Goal: Transaction & Acquisition: Obtain resource

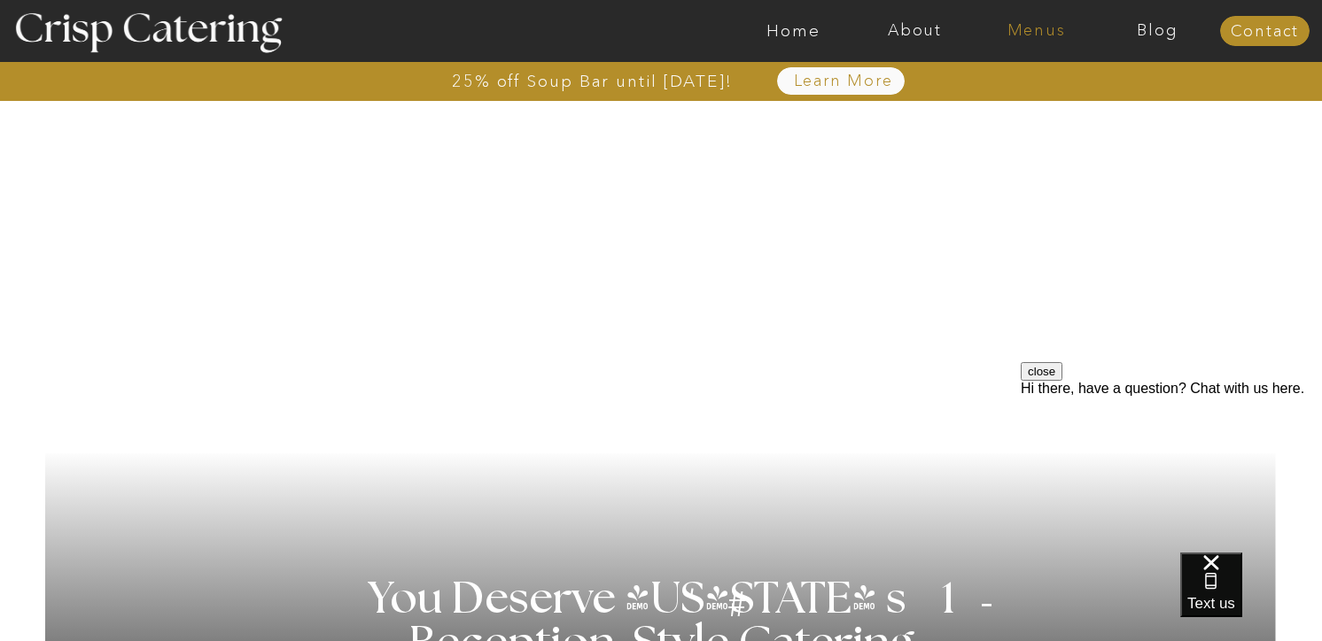
click at [1005, 27] on nav "Menus" at bounding box center [1035, 31] width 121 height 18
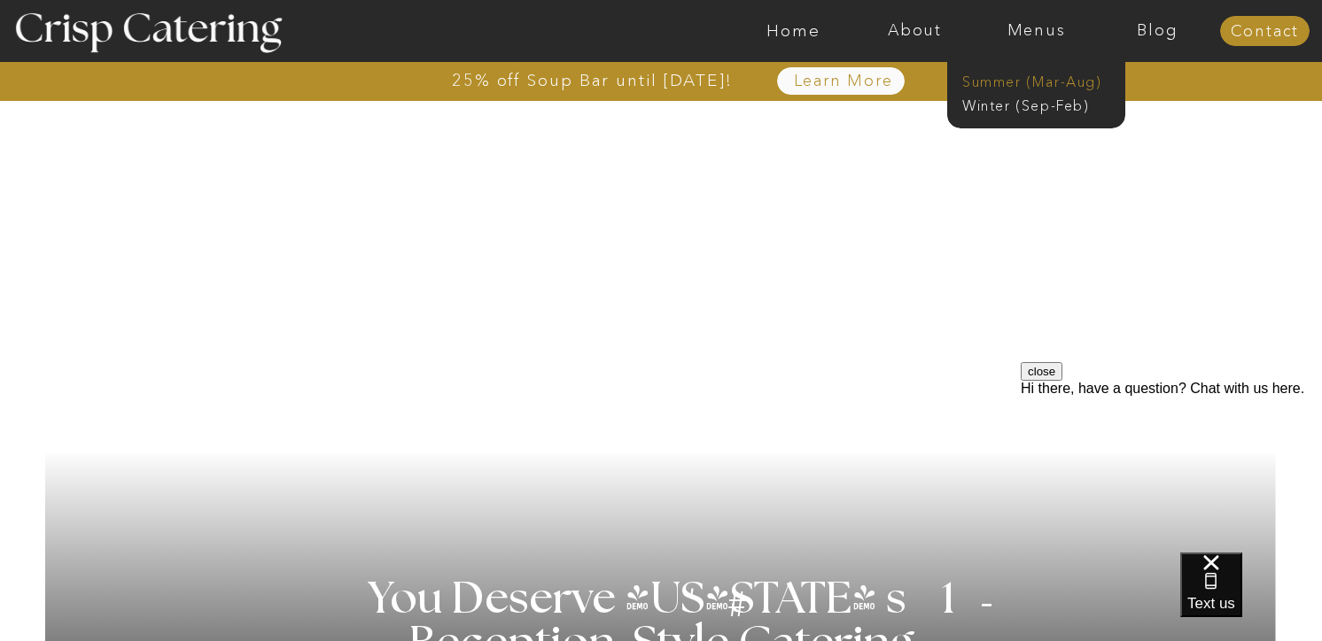
click at [999, 74] on nav "Summer (Mar-Aug)" at bounding box center [1041, 80] width 159 height 17
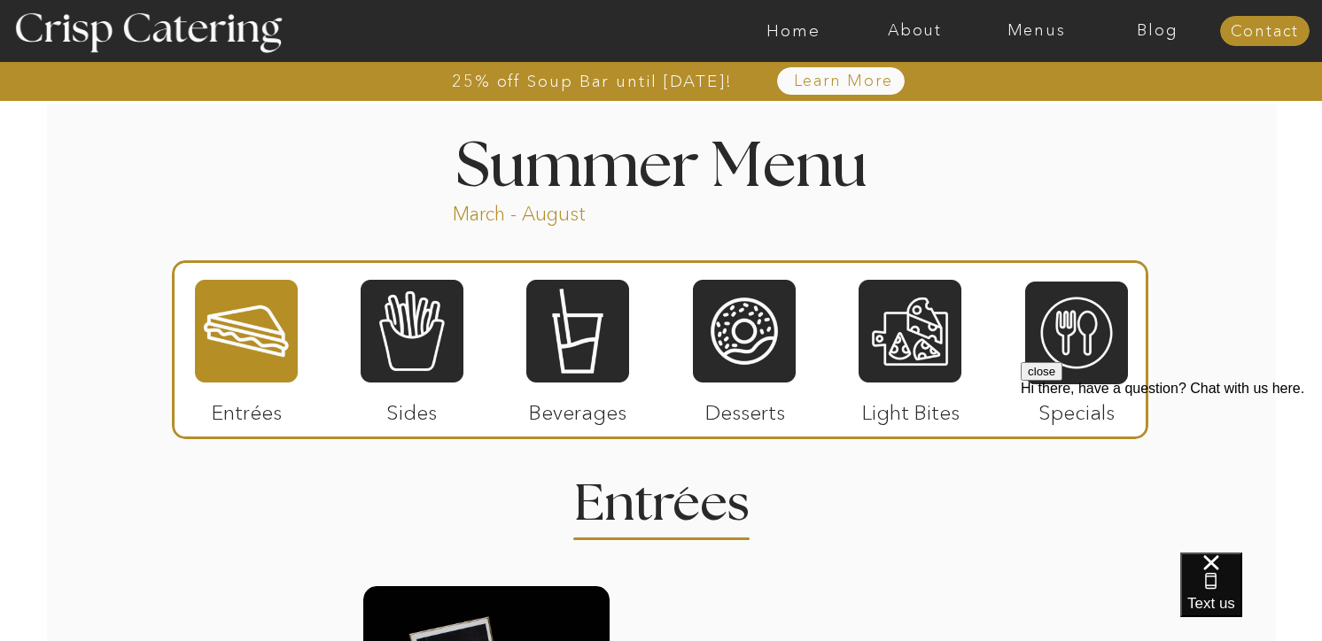
scroll to position [1498, 0]
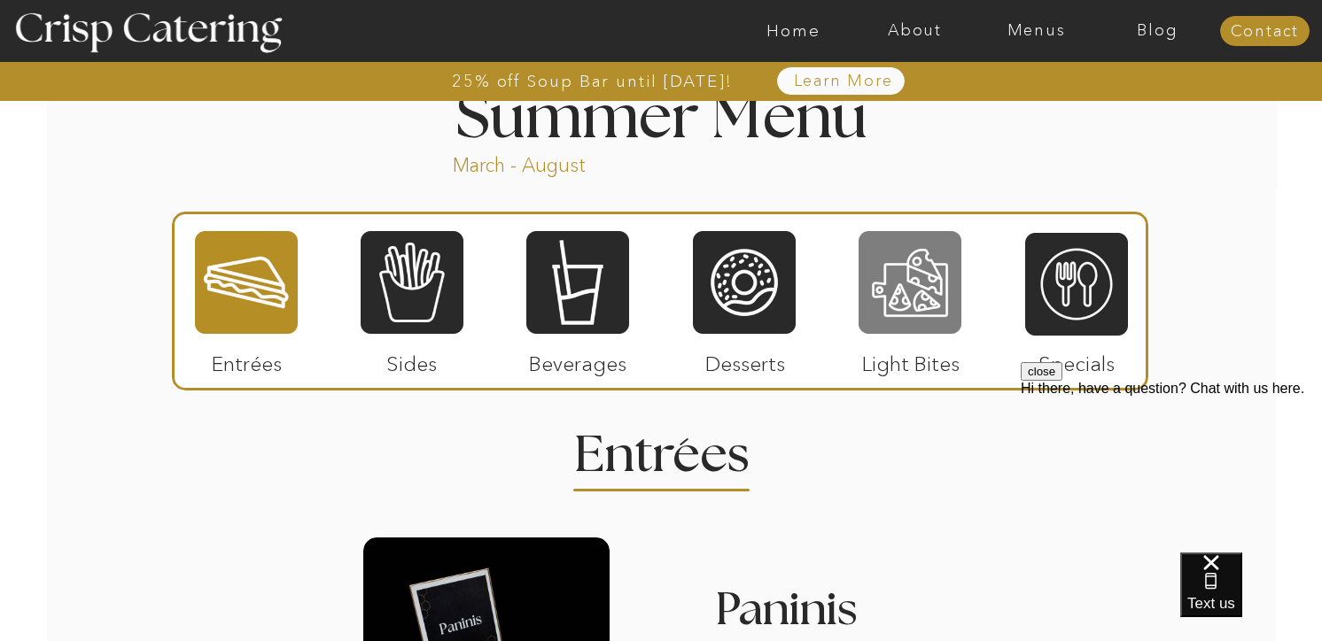
click at [875, 292] on div at bounding box center [910, 282] width 103 height 106
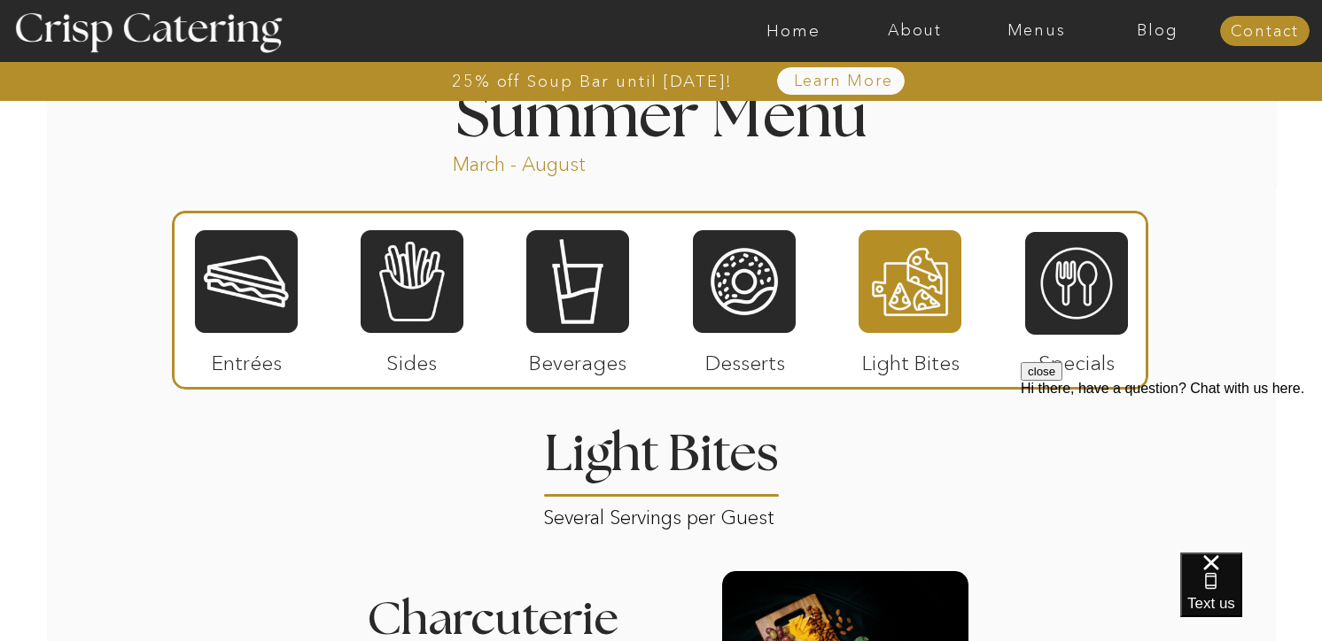
scroll to position [1512, 0]
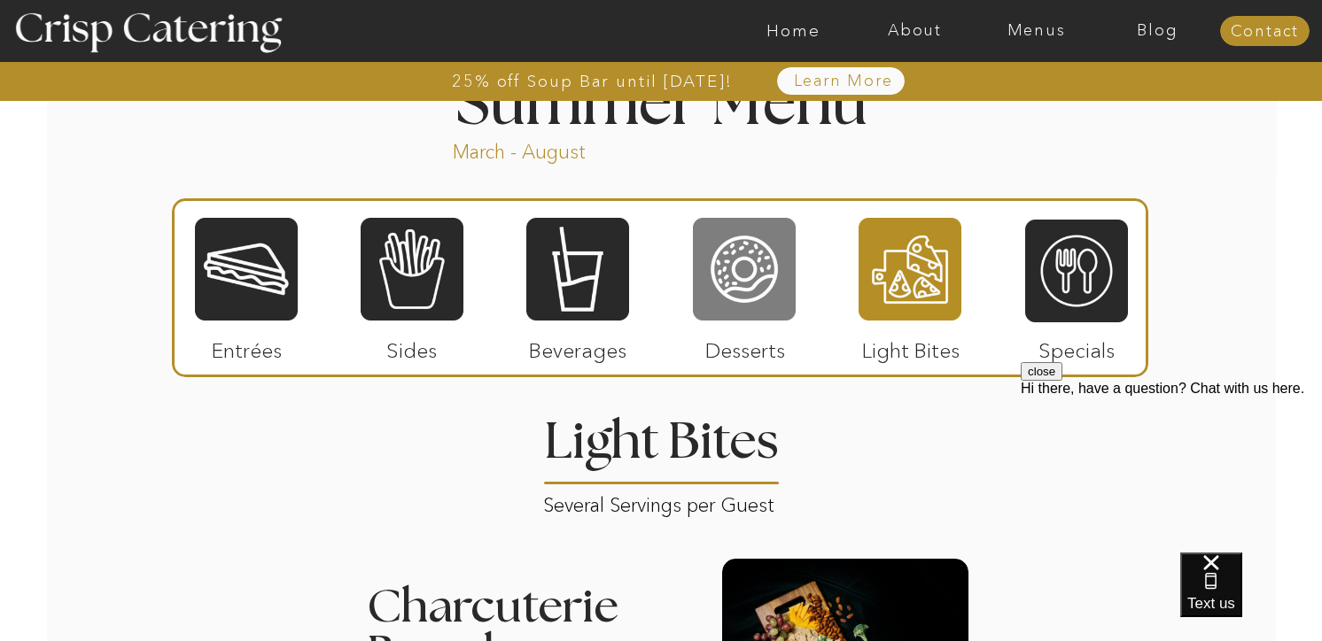
click at [750, 270] on div at bounding box center [744, 269] width 103 height 106
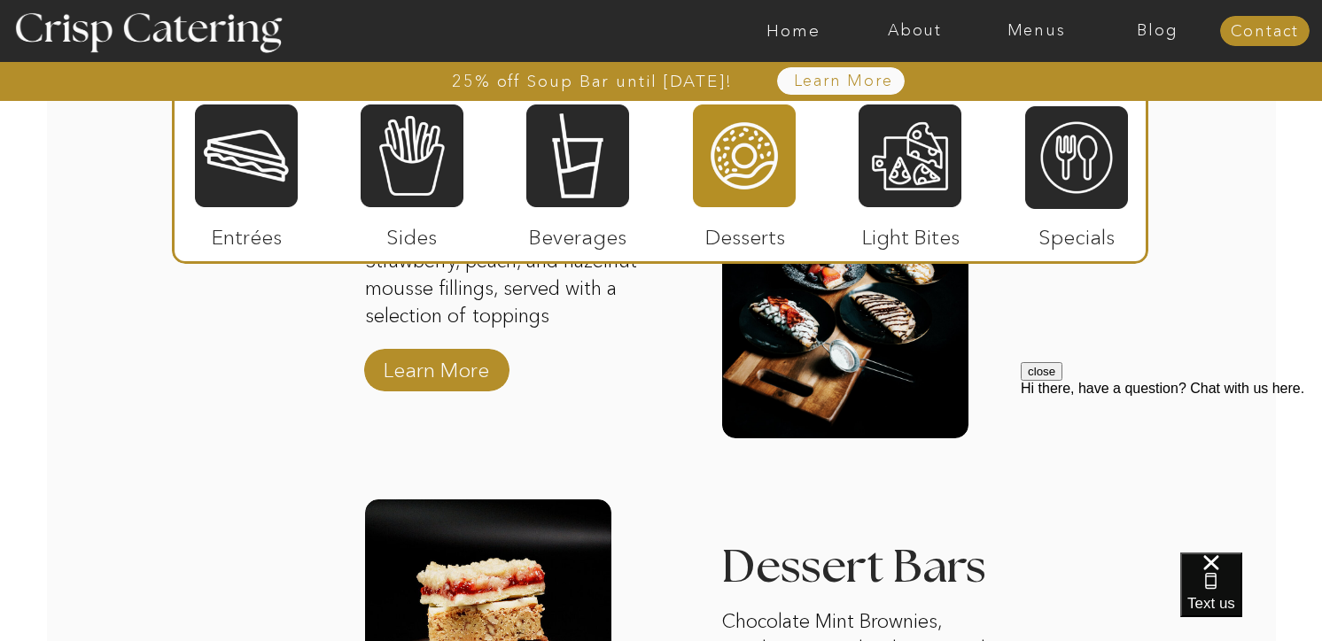
scroll to position [2252, 0]
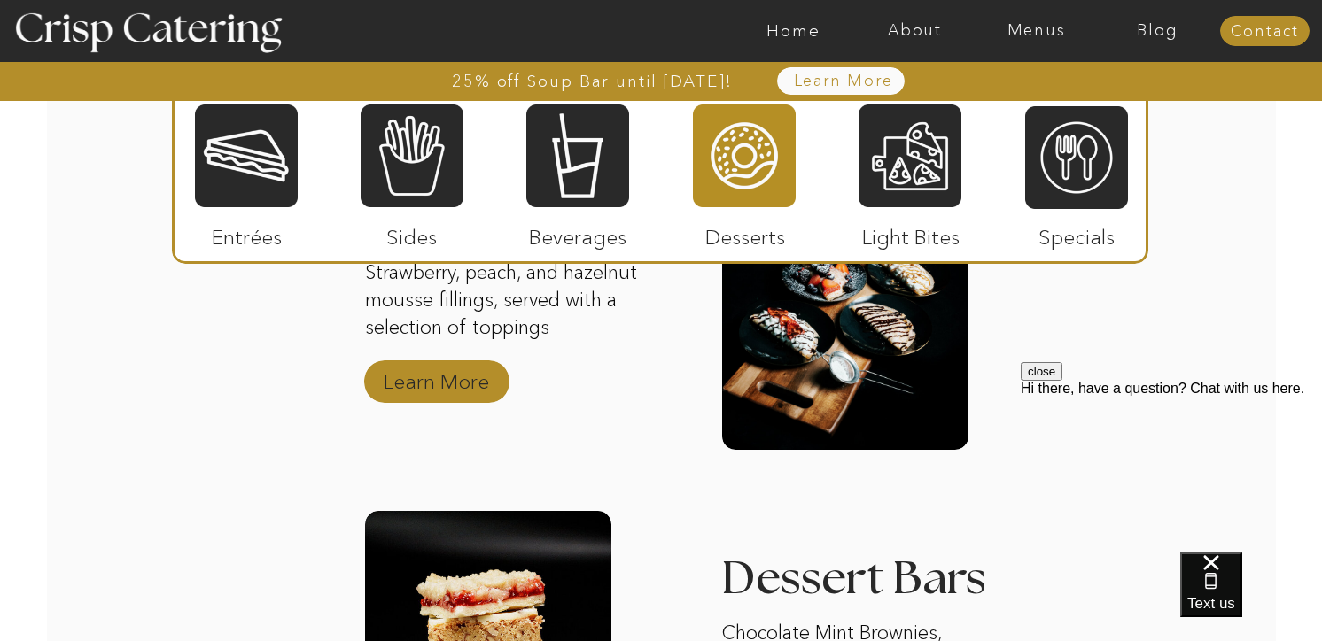
click at [433, 380] on p "Learn More" at bounding box center [436, 377] width 118 height 51
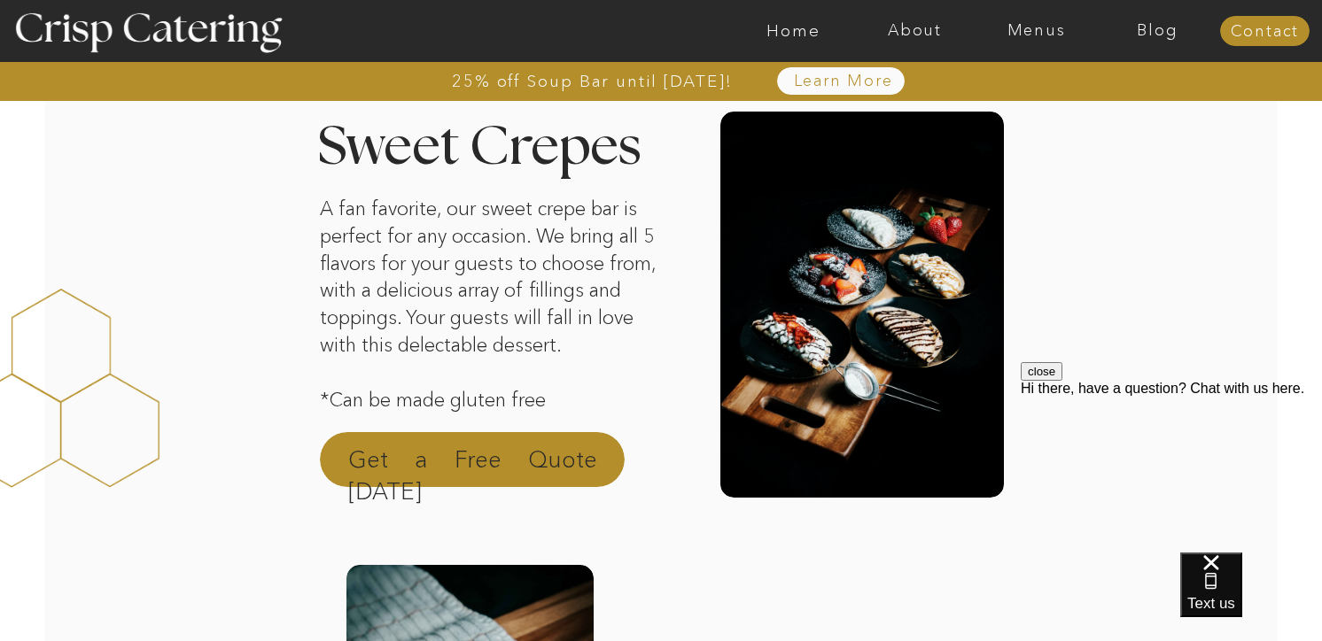
click at [452, 459] on p "Get a Free Quote [DATE]" at bounding box center [472, 465] width 249 height 43
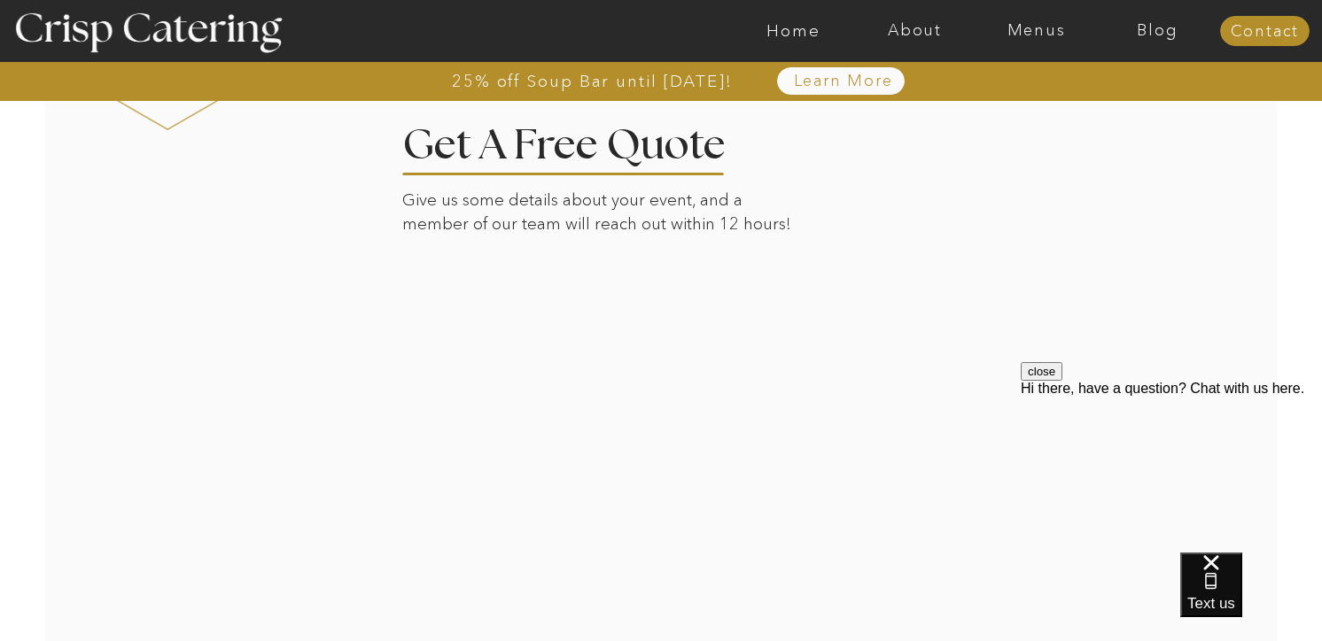
scroll to position [3337, 0]
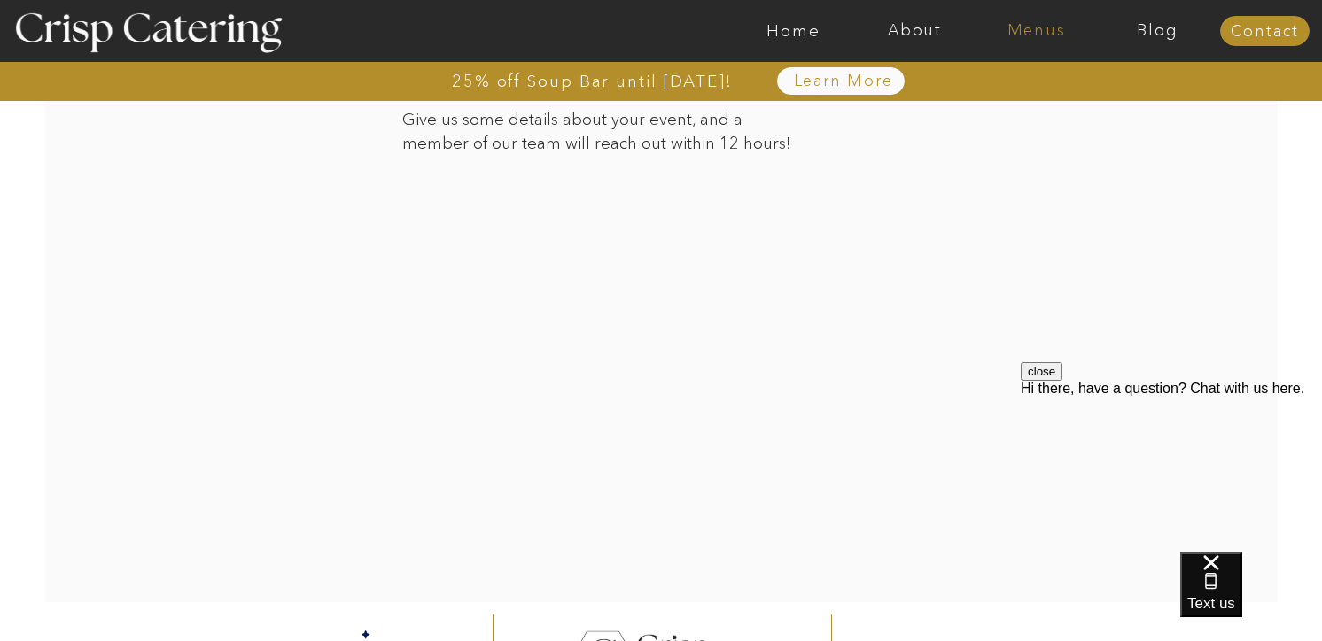
click at [1032, 33] on nav "Menus" at bounding box center [1035, 31] width 121 height 18
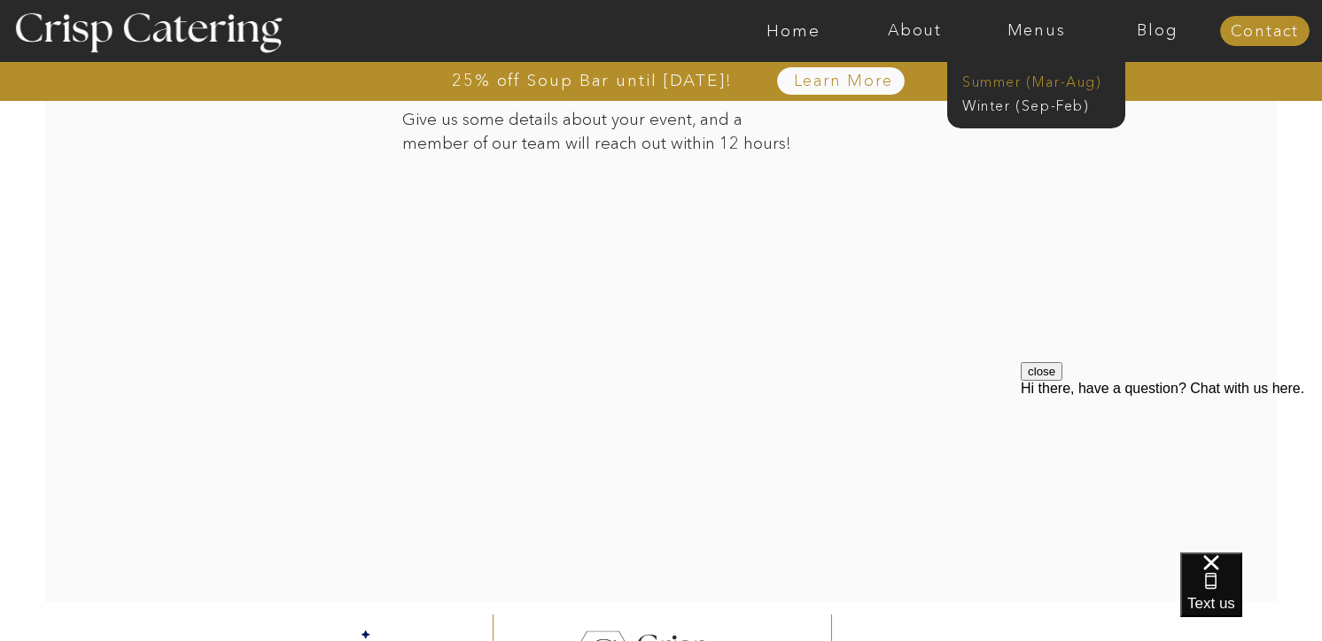
click at [1011, 84] on nav "Summer (Mar-Aug)" at bounding box center [1041, 80] width 159 height 17
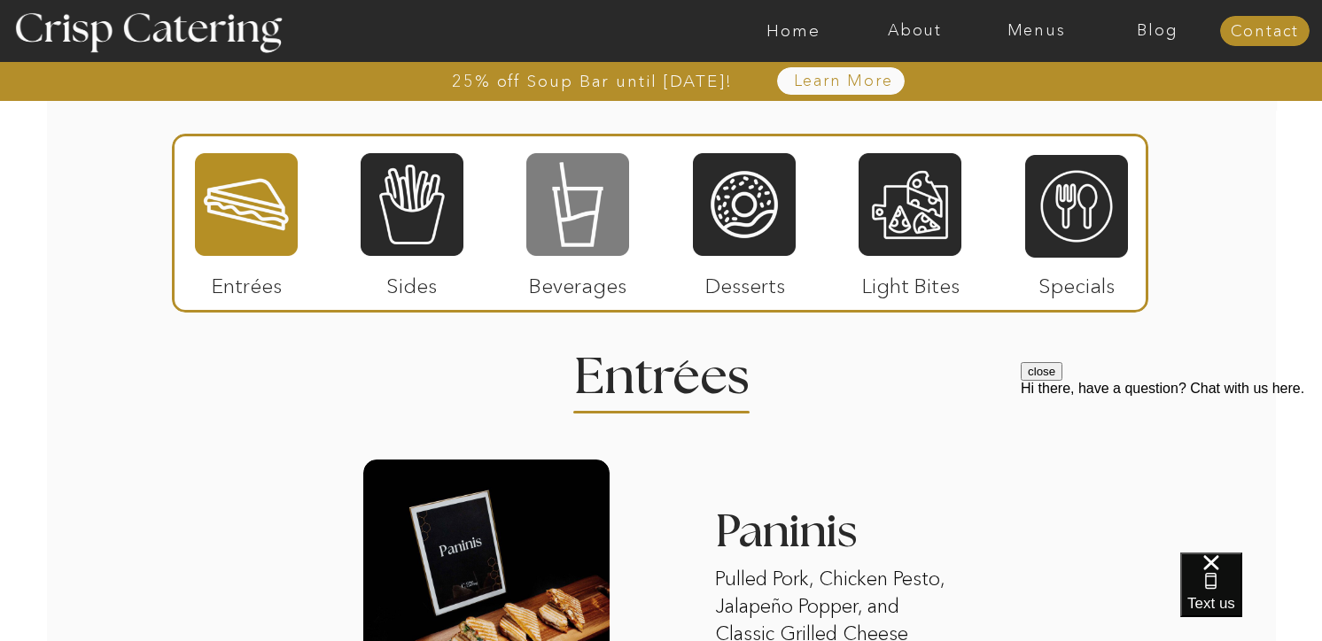
click at [602, 228] on div at bounding box center [577, 205] width 103 height 106
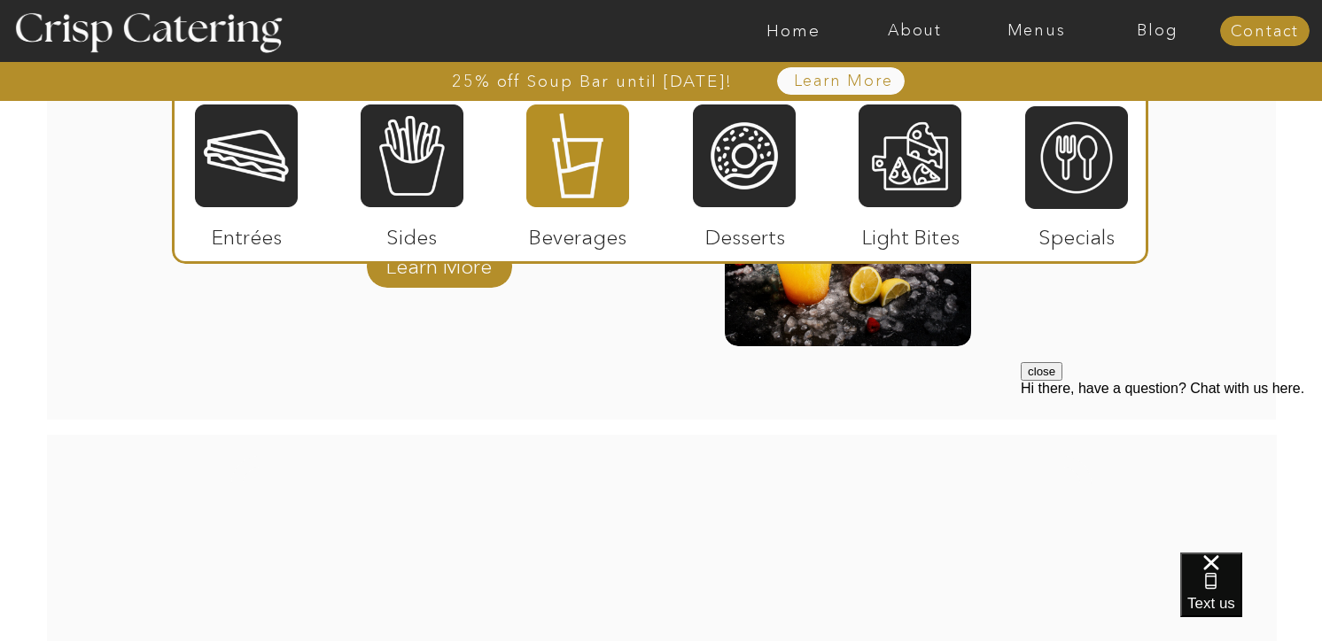
scroll to position [2346, 0]
